Goal: Find specific page/section: Find specific page/section

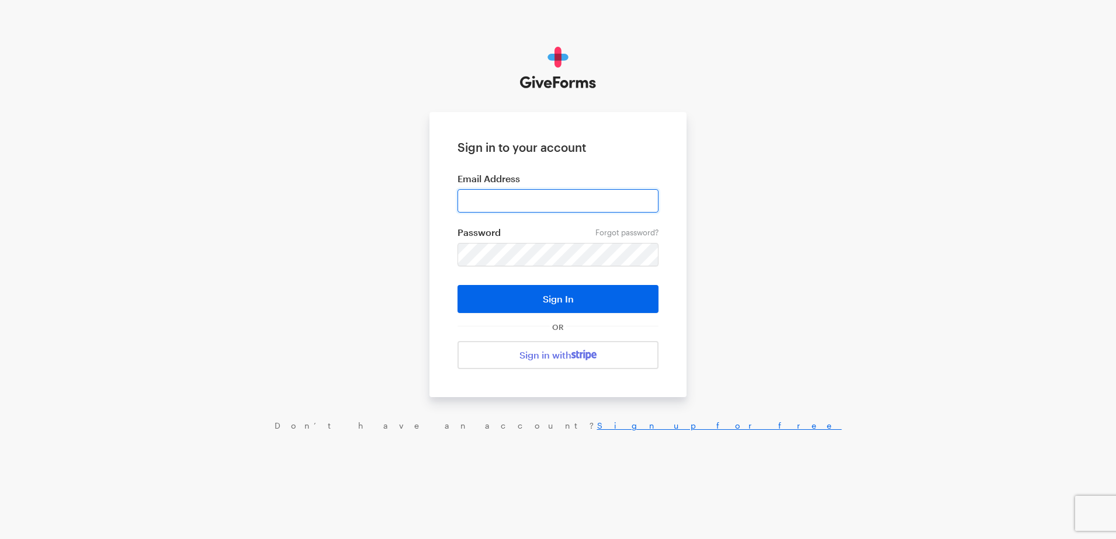
type input "spencer.cocanour@combatcontrol.team"
click at [519, 294] on button "Sign In" at bounding box center [557, 299] width 201 height 28
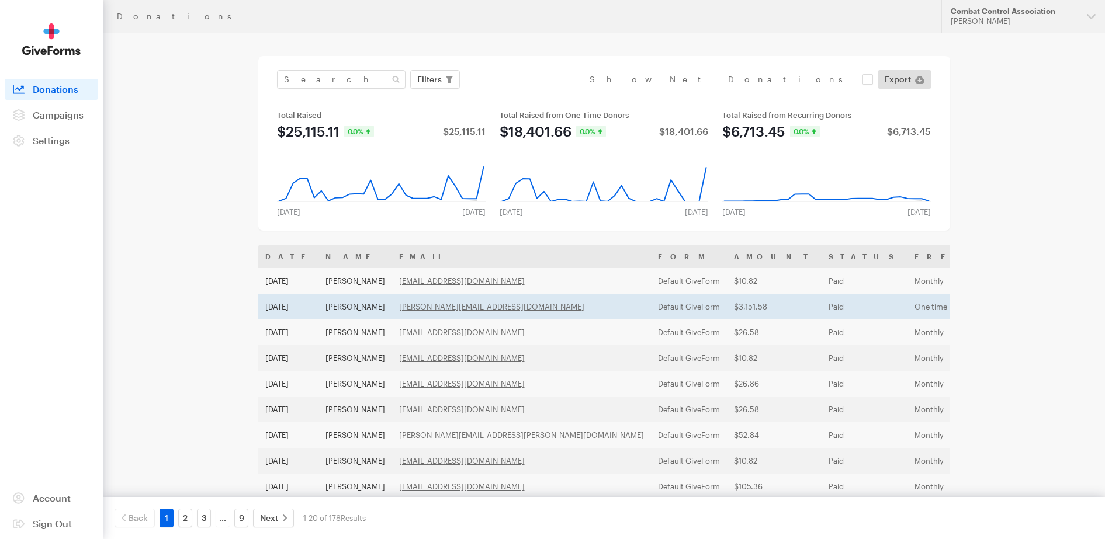
click at [365, 304] on td "[PERSON_NAME]" at bounding box center [355, 307] width 74 height 26
